Goal: Download file/media

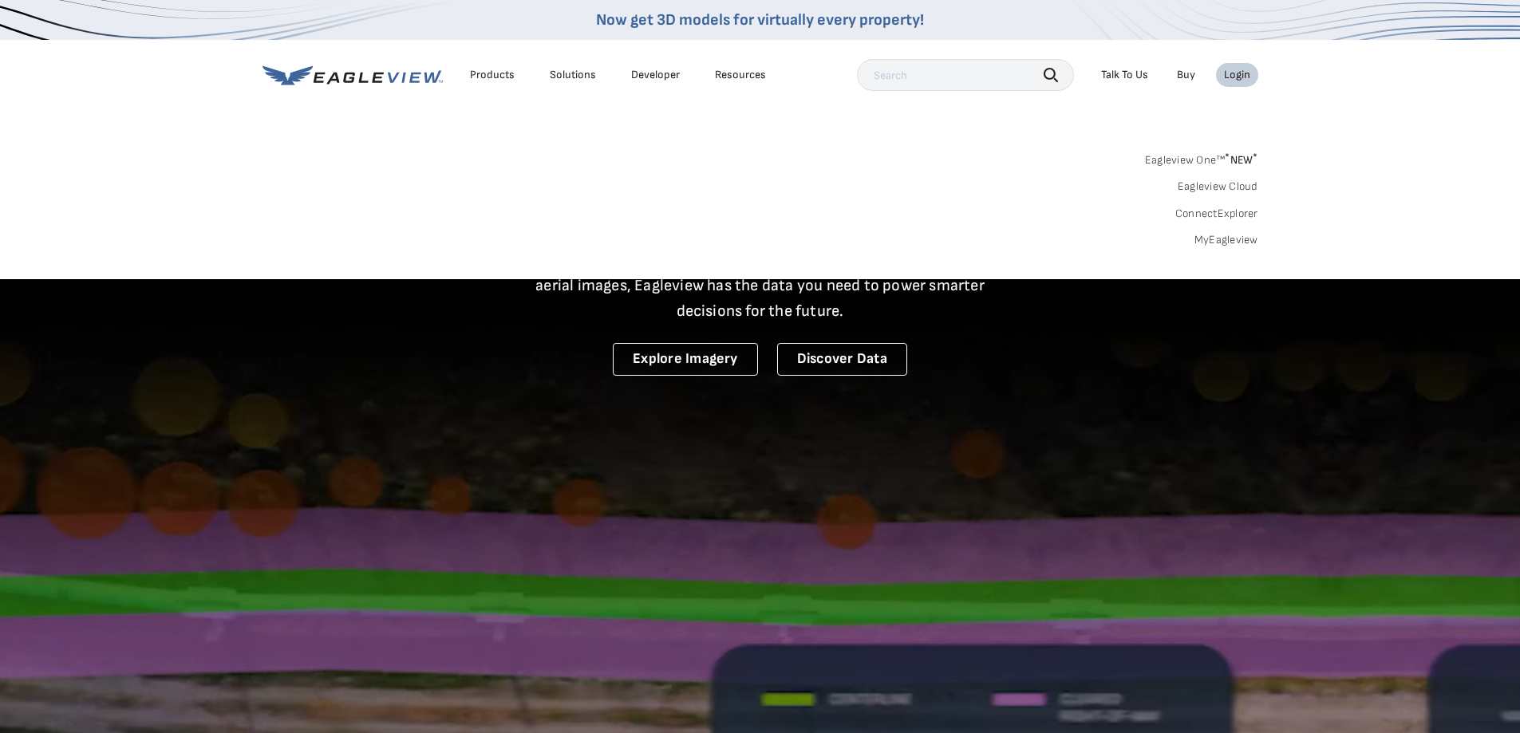
click at [1243, 184] on link "Eagleview Cloud" at bounding box center [1218, 187] width 81 height 14
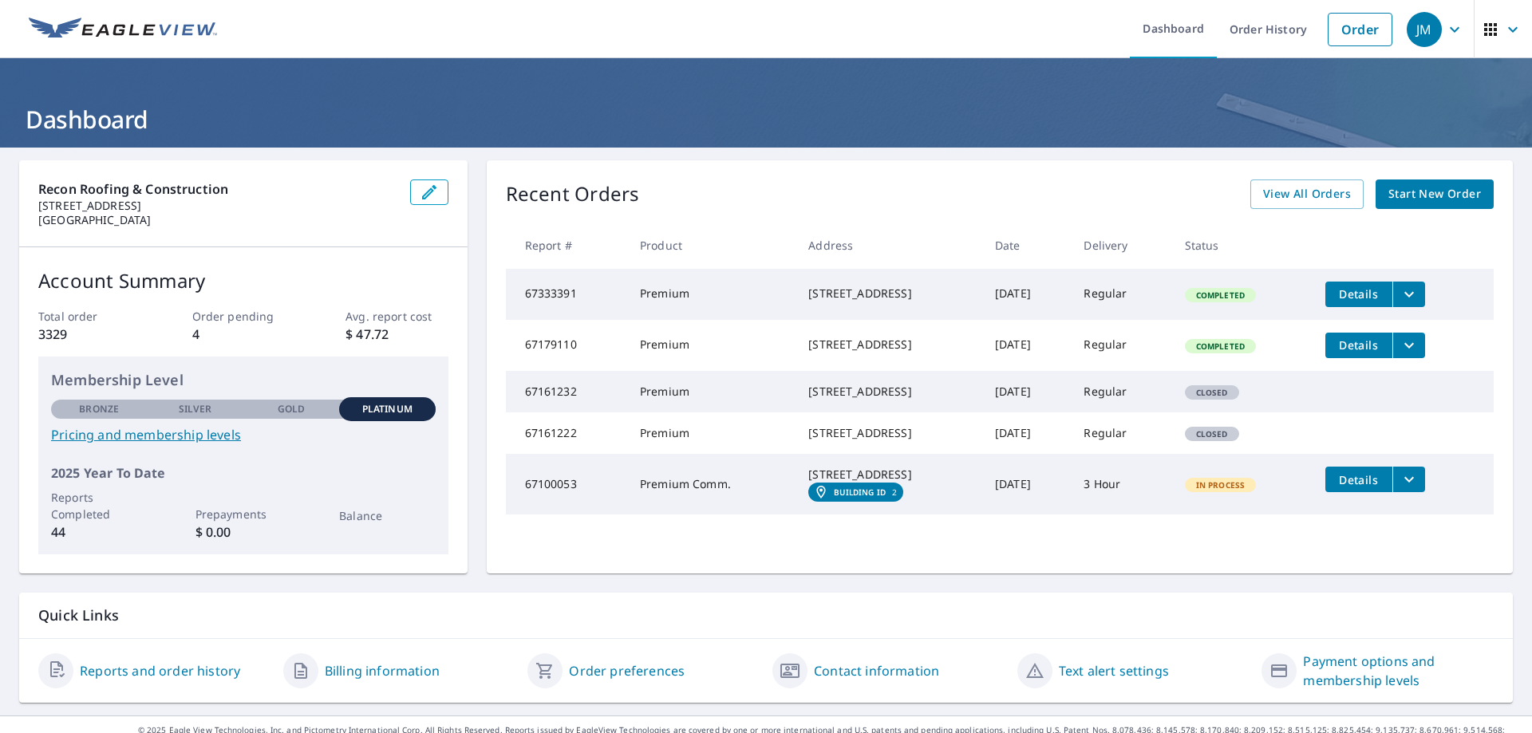
click at [1417, 292] on icon "filesDropdownBtn-67333391" at bounding box center [1409, 294] width 19 height 19
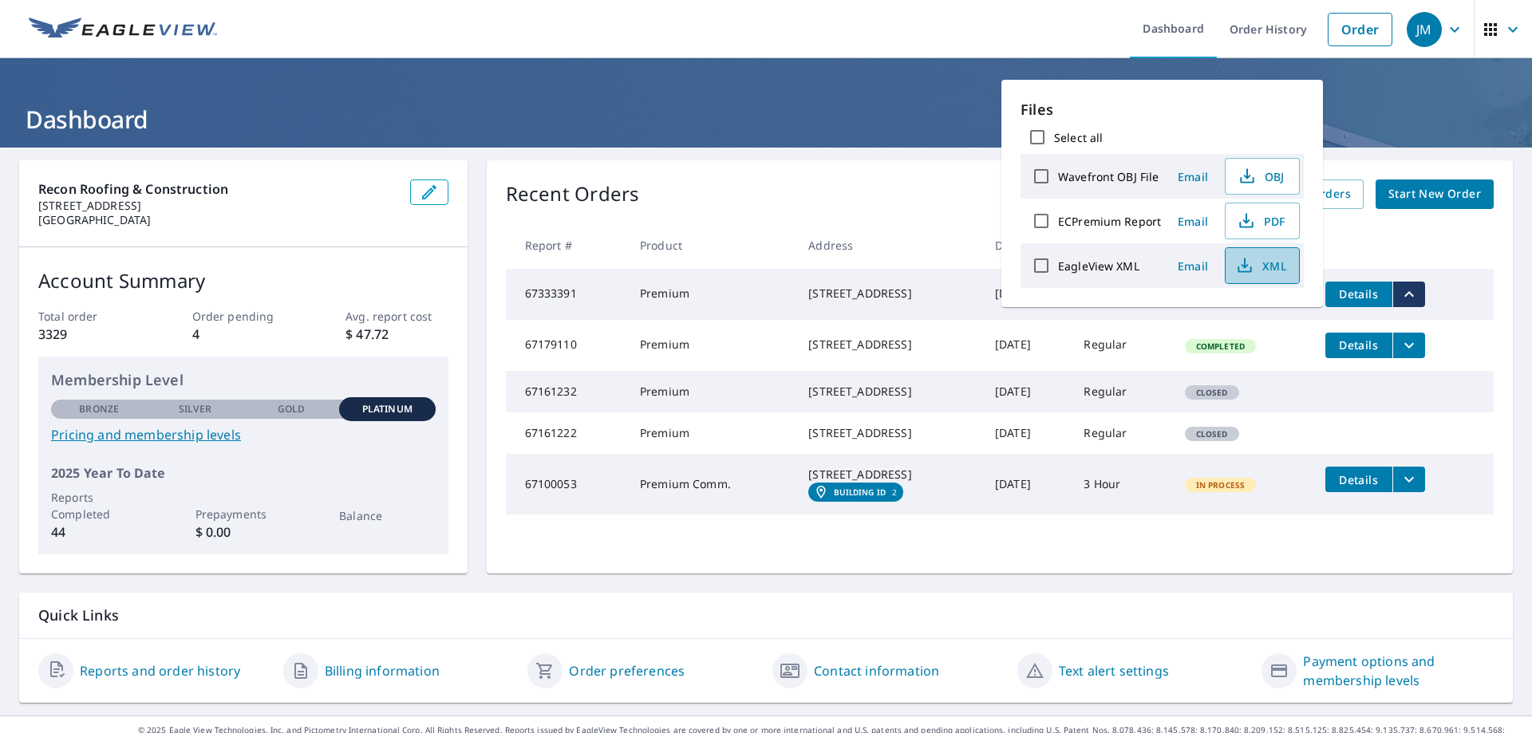
click at [1262, 268] on span "XML" at bounding box center [1260, 265] width 51 height 19
click at [1262, 219] on span "PDF" at bounding box center [1260, 220] width 51 height 19
